Goal: Task Accomplishment & Management: Complete application form

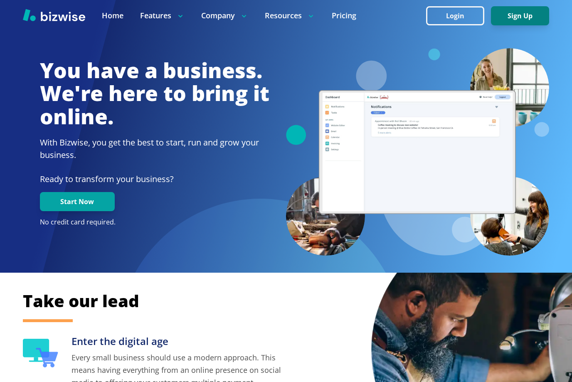
click at [519, 18] on button "Sign Up" at bounding box center [520, 15] width 58 height 19
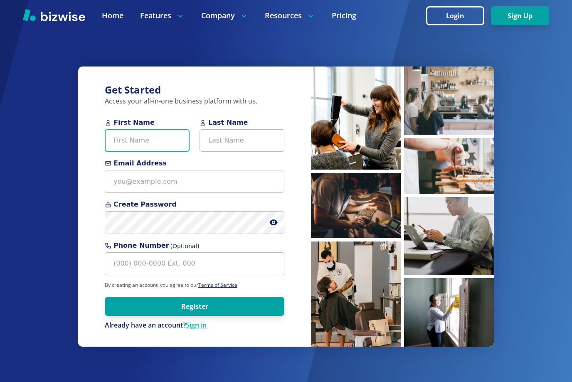
click at [147, 138] on input "First Name" at bounding box center [147, 140] width 85 height 23
type input "a"
type input "Antonio"
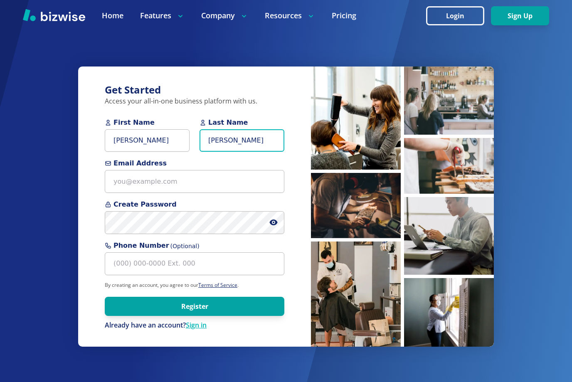
type input "Clarke"
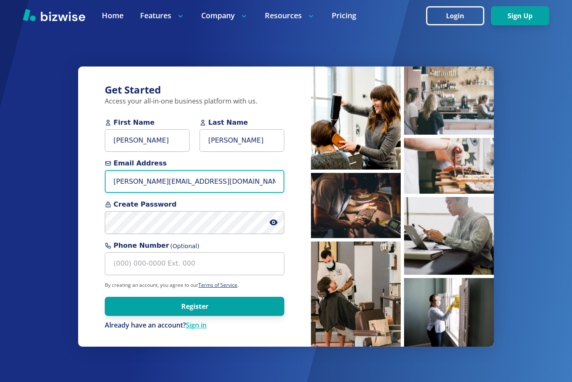
type input "antonio+emaildogfooding@bizwise.com"
click at [196, 184] on input "antonio+emaildogfooding@bizwise.com" at bounding box center [194, 181] width 179 height 23
click at [105, 297] on button "Register" at bounding box center [194, 306] width 179 height 19
